Goal: Transaction & Acquisition: Purchase product/service

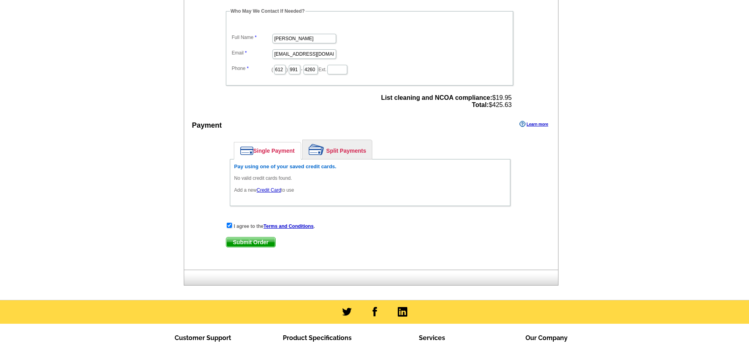
scroll to position [255, 0]
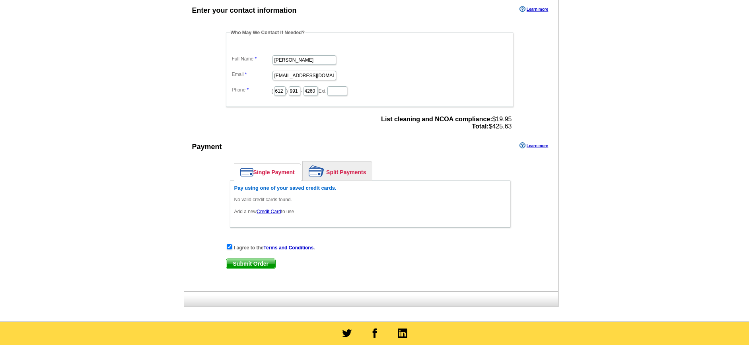
click at [274, 212] on link "Credit Card" at bounding box center [269, 212] width 24 height 6
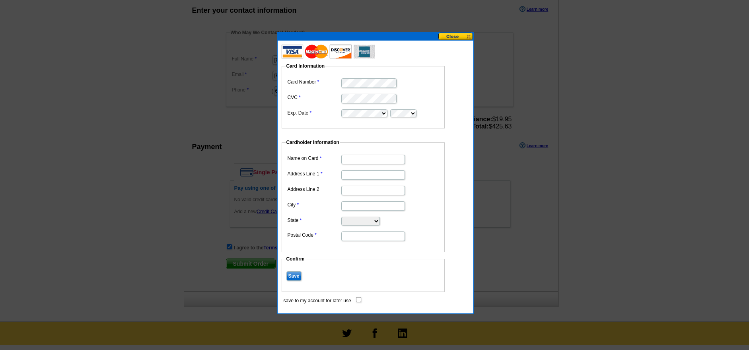
click at [364, 160] on input "Name on Card" at bounding box center [374, 160] width 64 height 10
type input "[PERSON_NAME]"
type input "[STREET_ADDRESS]"
type input "Hampton"
select select "MN"
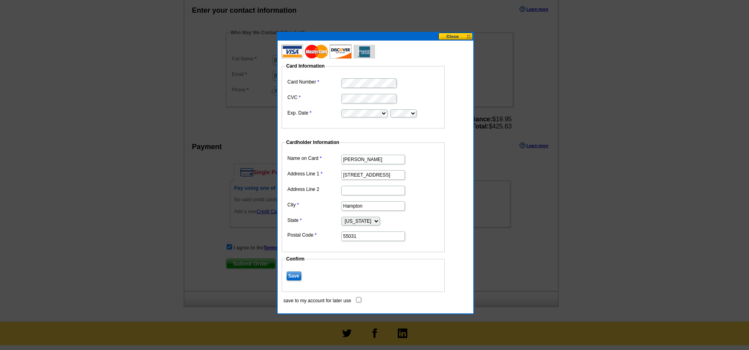
type input "55031"
click at [295, 277] on input "Save" at bounding box center [294, 276] width 15 height 10
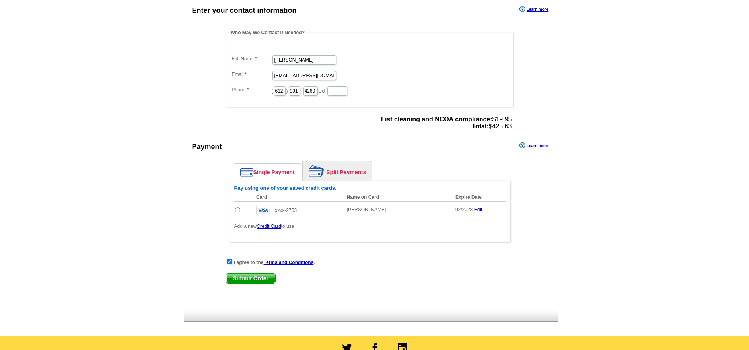
click at [252, 262] on strong "I agree to the Terms and Conditions ." at bounding box center [274, 263] width 81 height 6
click at [236, 209] on input "radio" at bounding box center [237, 209] width 5 height 5
radio input "true"
click at [243, 277] on span "Submit Order" at bounding box center [250, 279] width 49 height 10
